Goal: Task Accomplishment & Management: Use online tool/utility

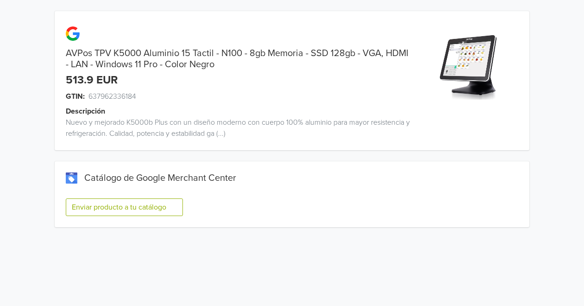
click at [102, 206] on button "Enviar producto a tu catálogo" at bounding box center [124, 207] width 117 height 18
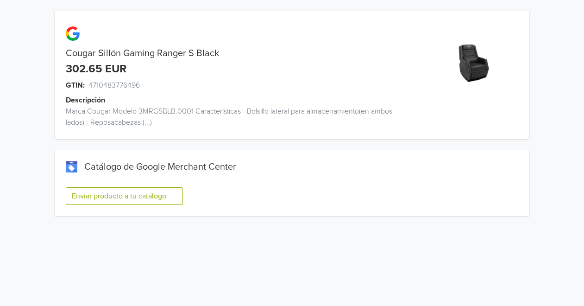
click at [110, 198] on button "Enviar producto a tu catálogo" at bounding box center [124, 196] width 117 height 18
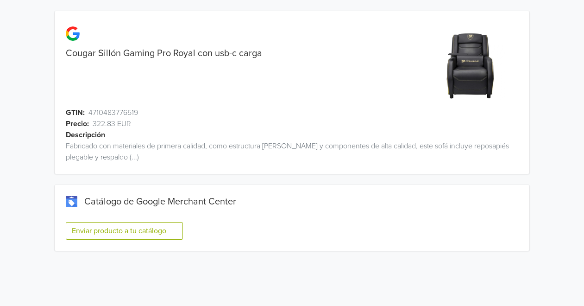
click at [89, 230] on button "Enviar producto a tu catálogo" at bounding box center [124, 231] width 117 height 18
